Goal: Transaction & Acquisition: Purchase product/service

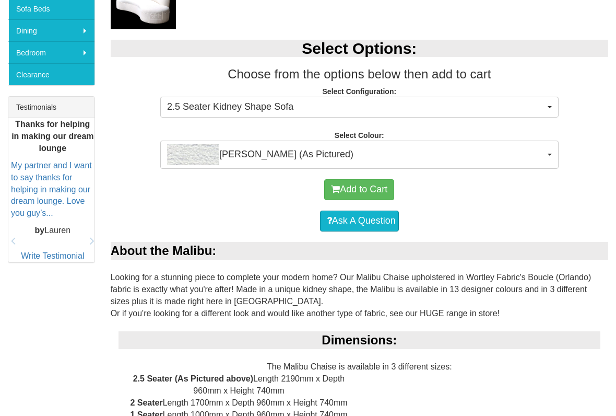
scroll to position [362, 0]
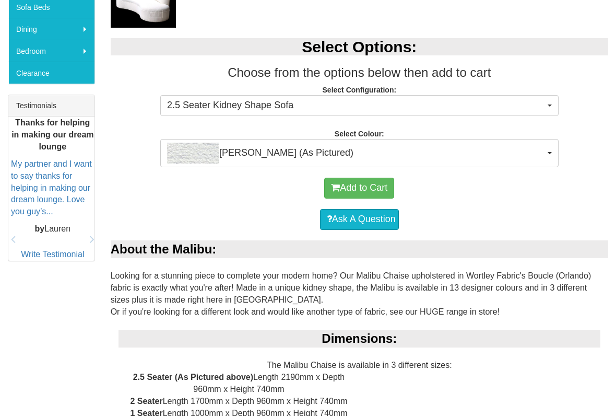
click at [254, 152] on span "[PERSON_NAME] (As Pictured)" at bounding box center [356, 153] width 378 height 21
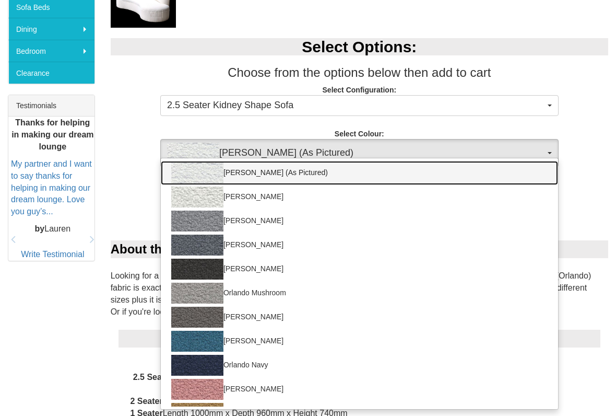
scroll to position [-2, 0]
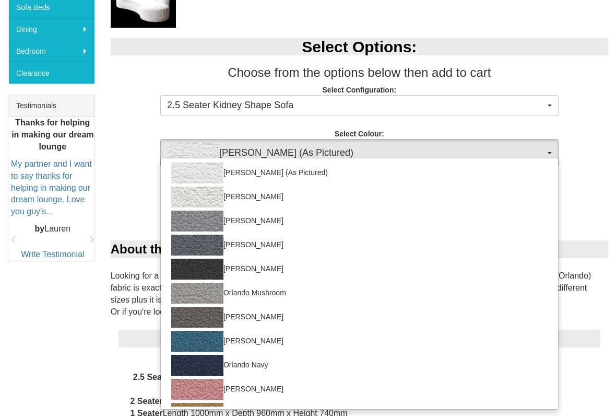
click at [85, 323] on div at bounding box center [308, 208] width 616 height 416
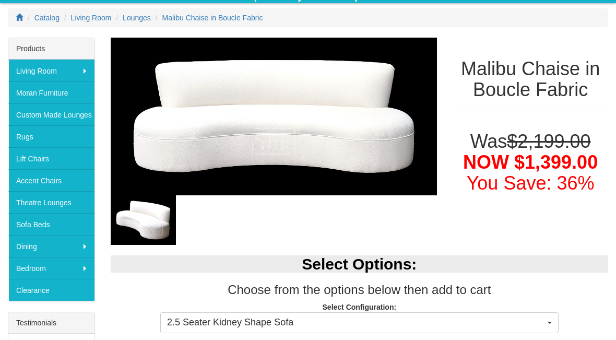
scroll to position [145, 0]
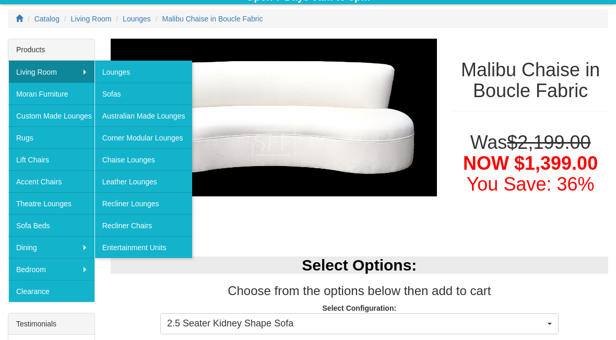
click at [124, 158] on link "Chaise Lounges" at bounding box center [143, 159] width 98 height 22
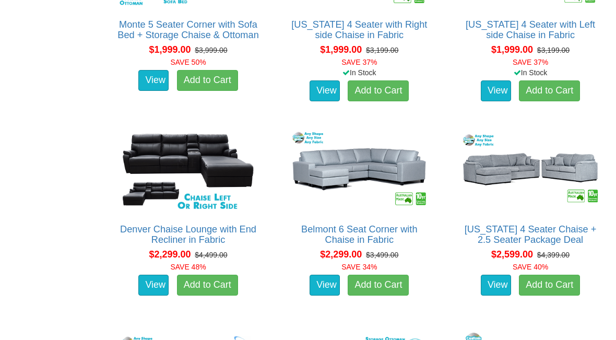
scroll to position [1335, 0]
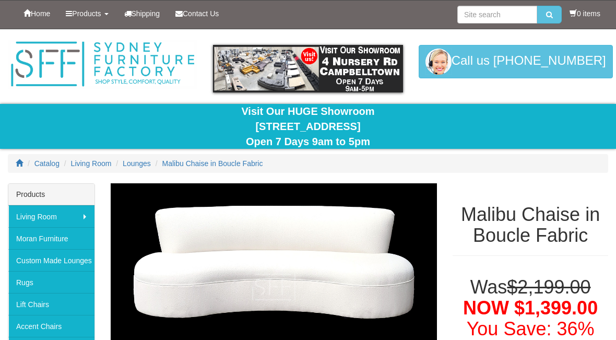
scroll to position [145, 0]
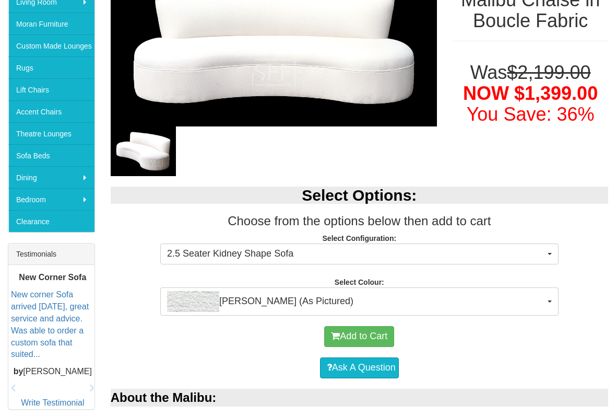
scroll to position [215, 0]
click at [468, 300] on span "[PERSON_NAME] (As Pictured)" at bounding box center [356, 301] width 378 height 21
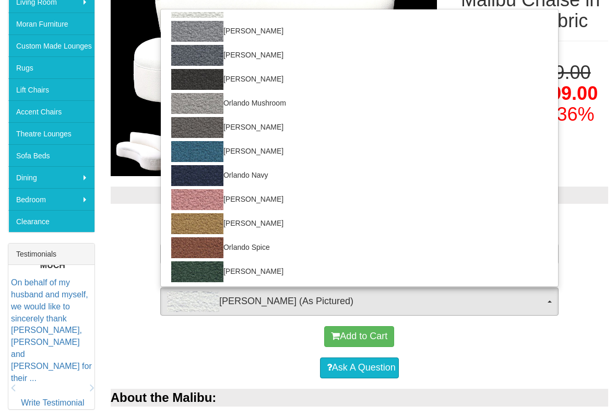
scroll to position [41, 0]
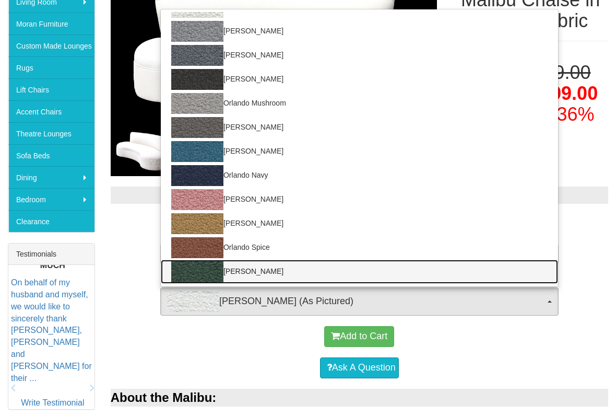
click at [206, 268] on img at bounding box center [197, 271] width 52 height 21
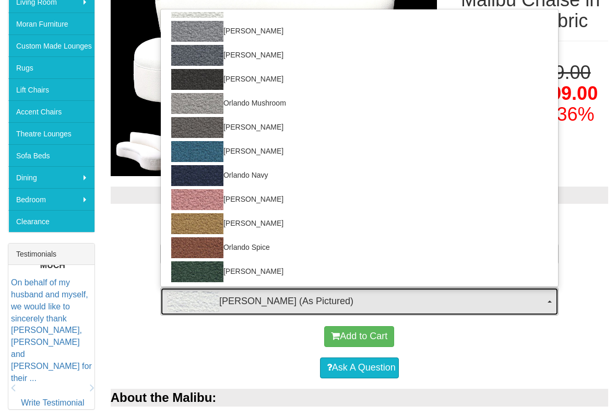
select select "1909"
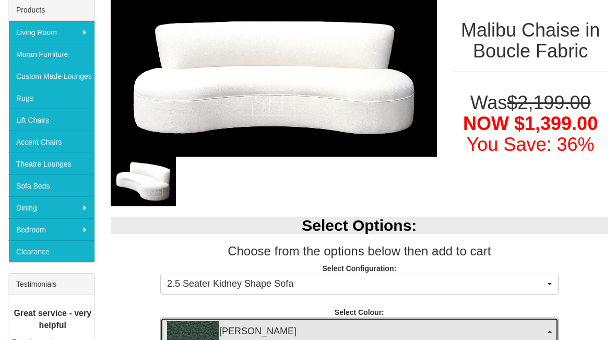
scroll to position [184, 0]
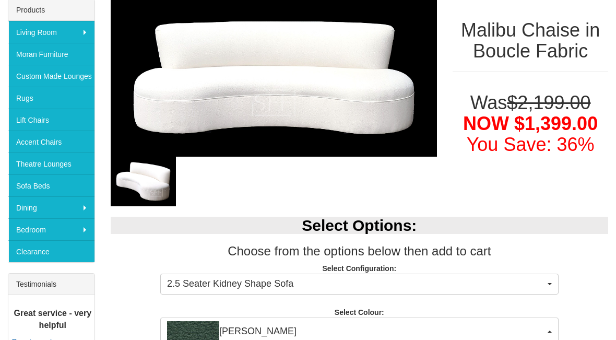
click at [379, 106] on img at bounding box center [274, 78] width 327 height 158
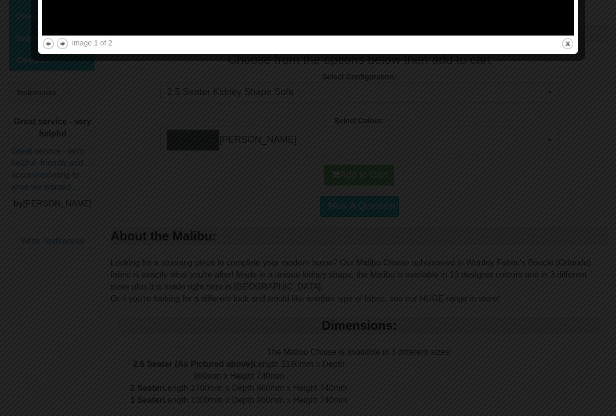
click at [552, 305] on div at bounding box center [308, 208] width 616 height 416
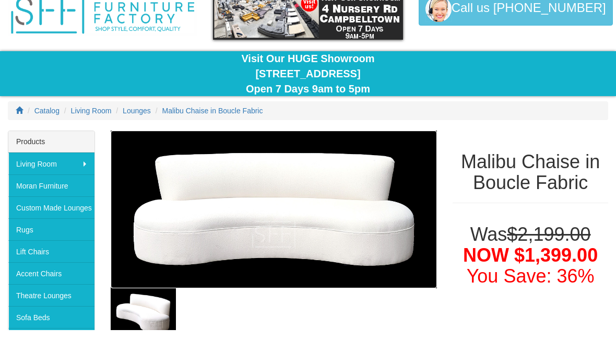
scroll to position [0, 0]
